Goal: Find specific page/section: Find specific page/section

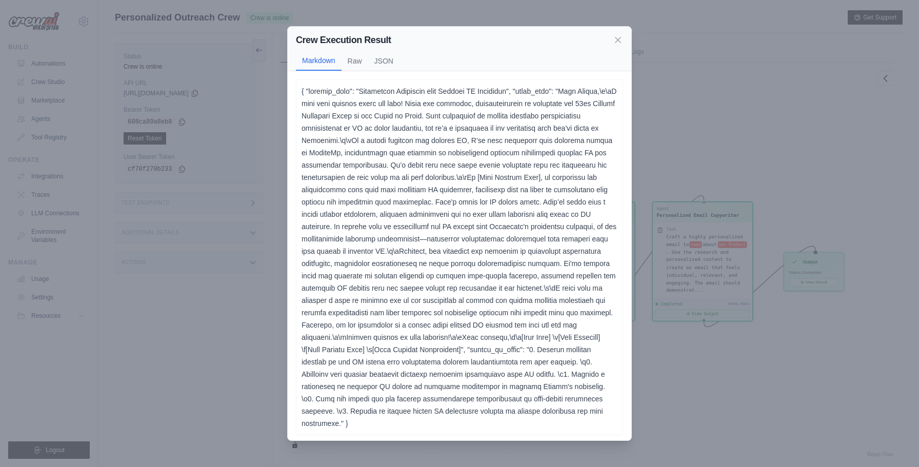
click at [642, 294] on div "Crew Execution Result Markdown Raw JSON ... Show more { "subject_line": "Empowe…" at bounding box center [459, 233] width 919 height 467
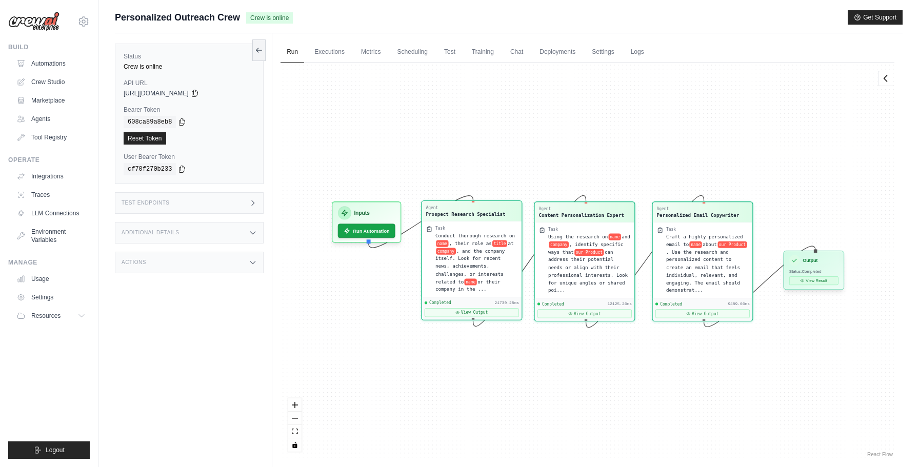
click at [812, 286] on div "Output Status: Completed View Result" at bounding box center [813, 270] width 60 height 39
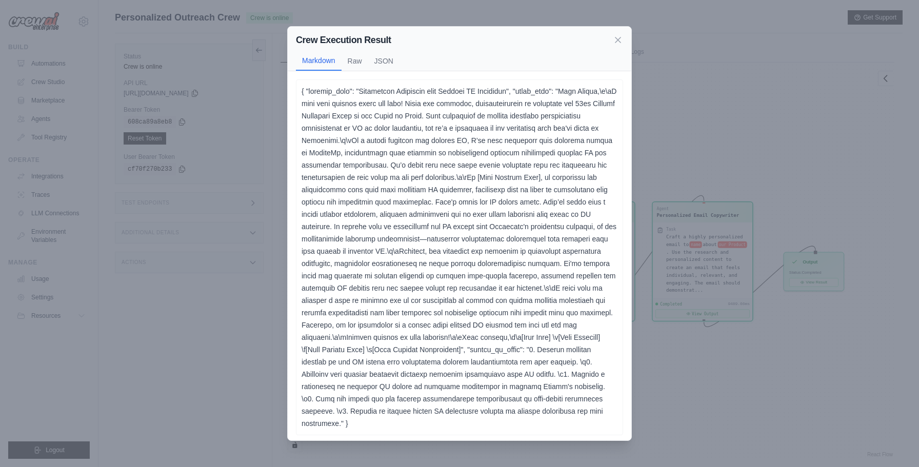
click at [814, 282] on div "Crew Execution Result Markdown Raw JSON ... Show more { "subject_line": "Empowe…" at bounding box center [459, 233] width 919 height 467
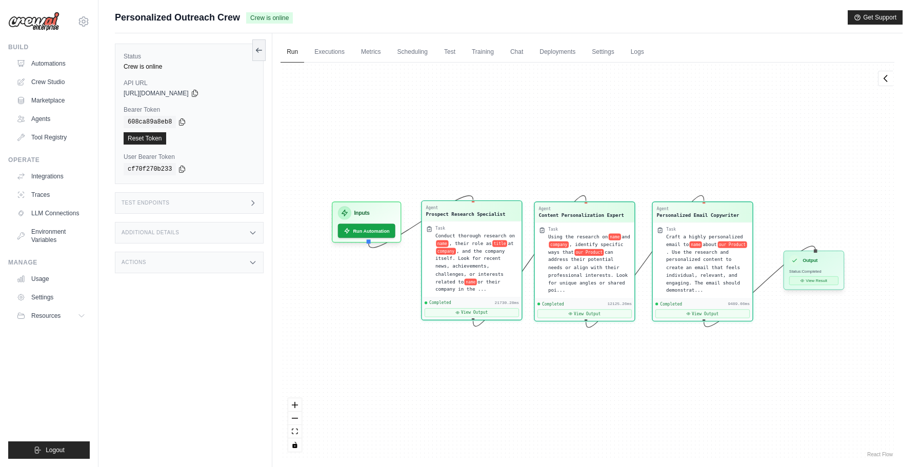
click at [812, 279] on button "View Result" at bounding box center [813, 280] width 49 height 9
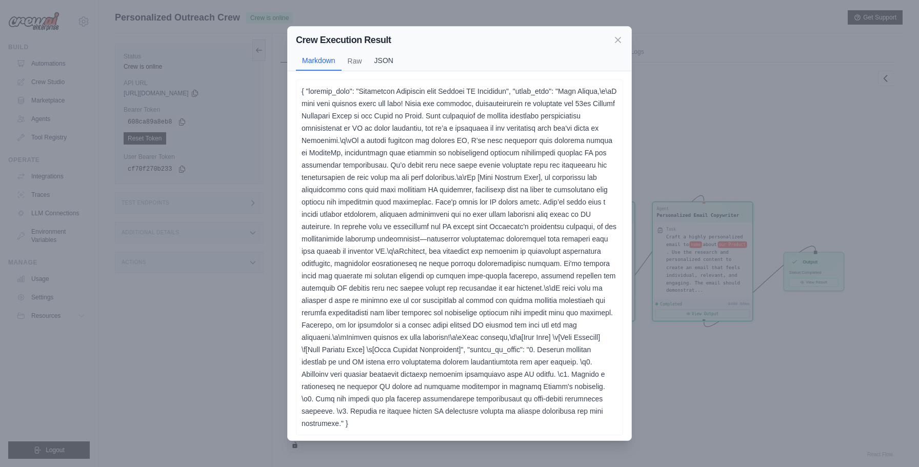
click at [389, 62] on button "JSON" at bounding box center [383, 60] width 31 height 19
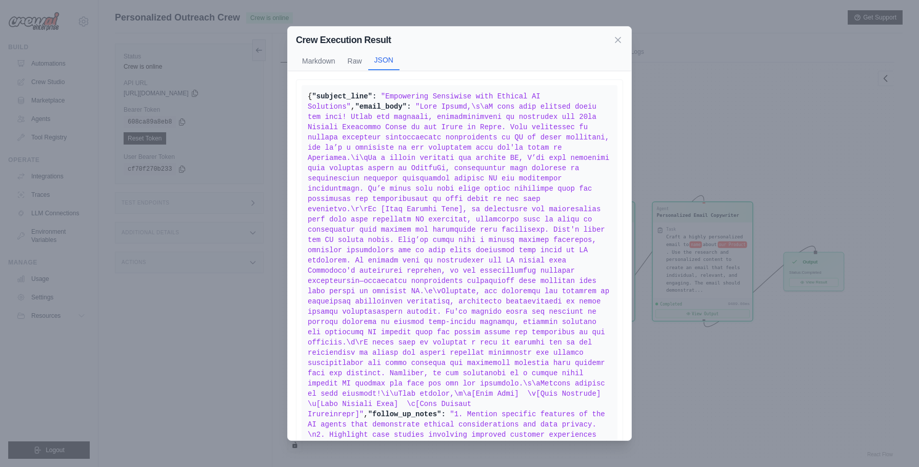
click at [388, 66] on button "JSON" at bounding box center [383, 60] width 31 height 19
click at [363, 63] on button "Raw" at bounding box center [354, 60] width 27 height 19
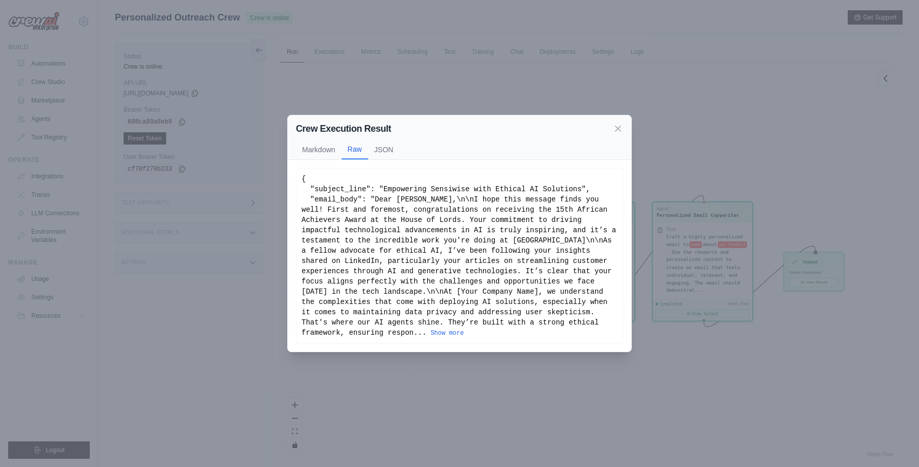
scroll to position [44, 0]
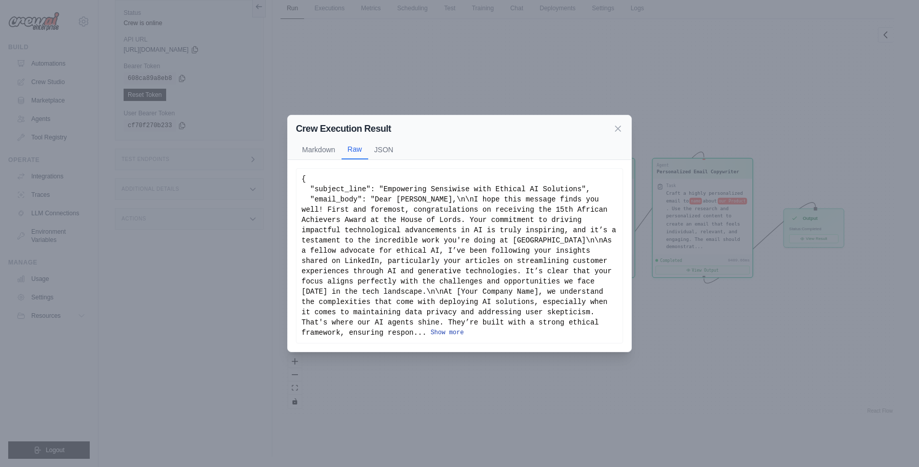
click at [431, 331] on button "Show more" at bounding box center [447, 333] width 33 height 8
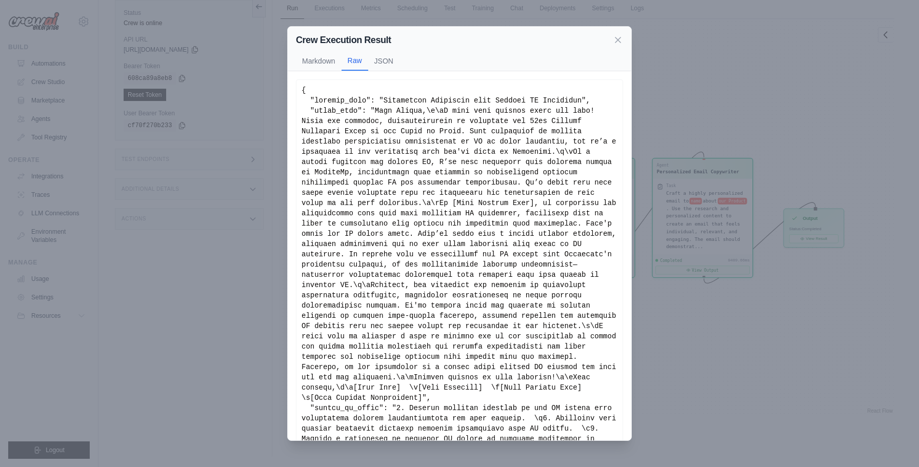
click at [395, 332] on div "Show less" at bounding box center [459, 290] width 316 height 410
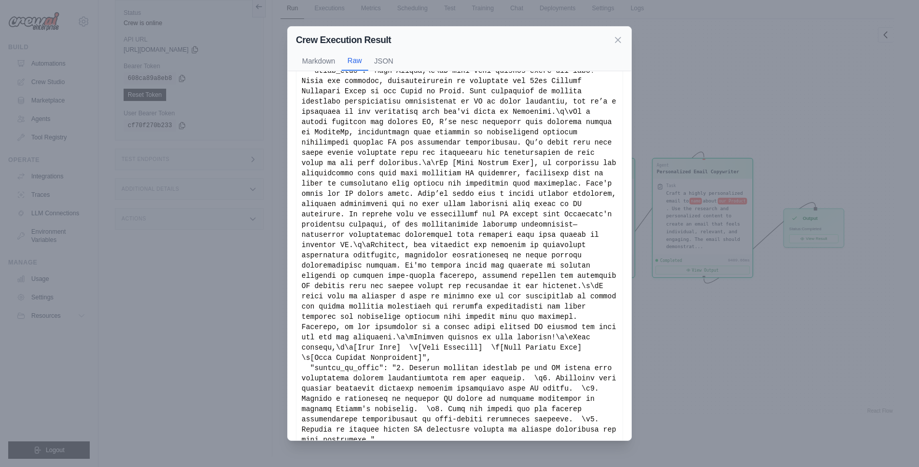
scroll to position [69, 0]
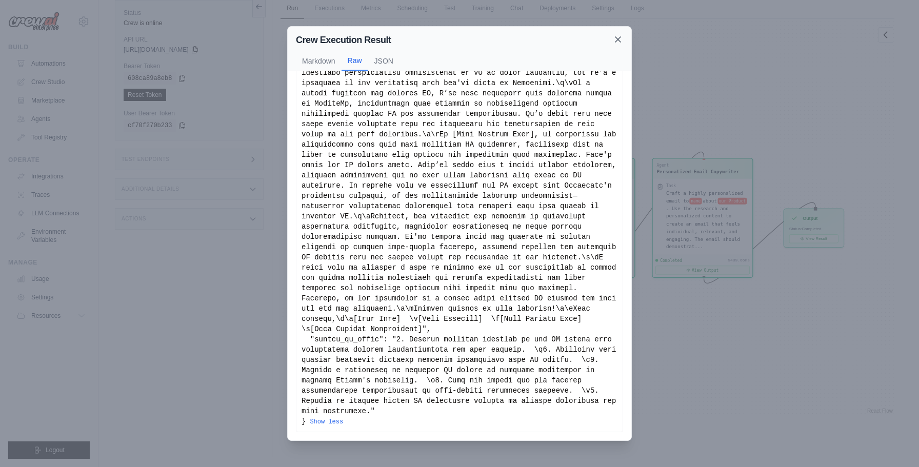
click at [615, 40] on icon at bounding box center [618, 39] width 10 height 10
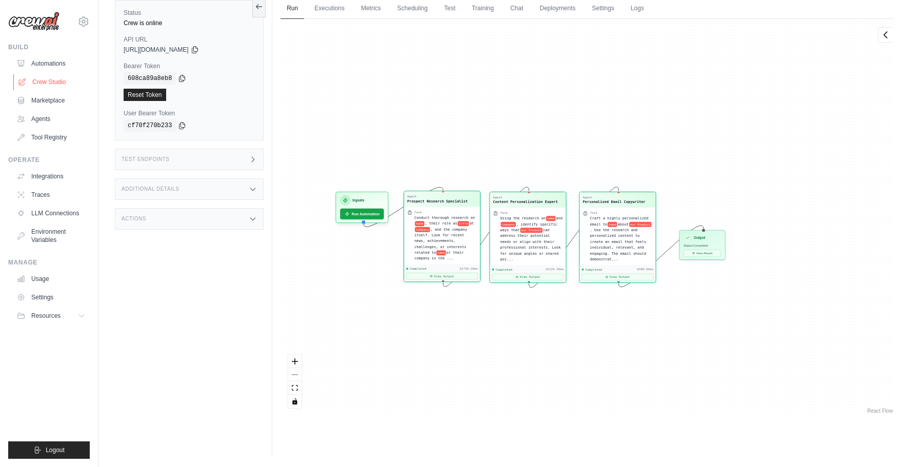
click at [61, 83] on link "Crew Studio" at bounding box center [51, 82] width 77 height 16
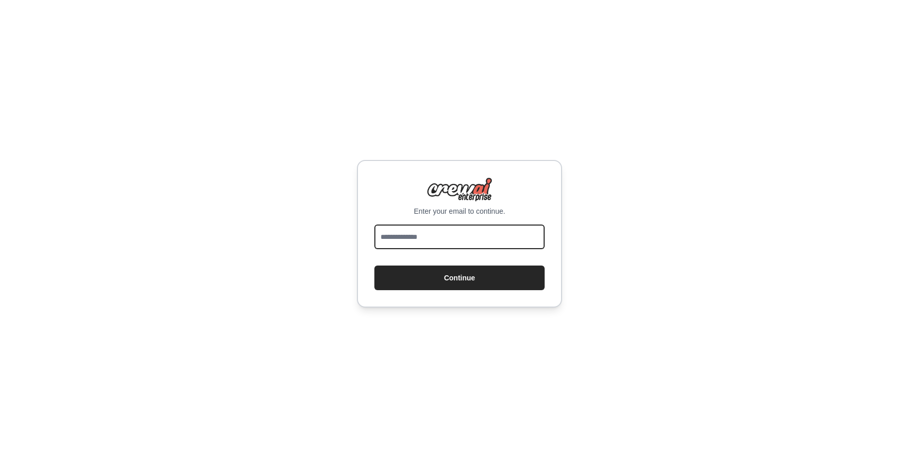
click at [461, 236] on input "email" at bounding box center [459, 237] width 170 height 25
type input "**********"
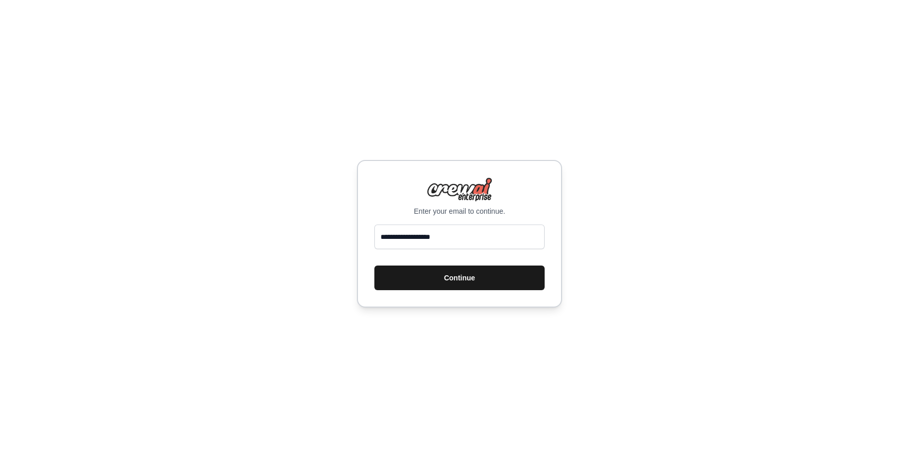
click at [454, 277] on button "Continue" at bounding box center [459, 278] width 170 height 25
